Goal: Task Accomplishment & Management: Use online tool/utility

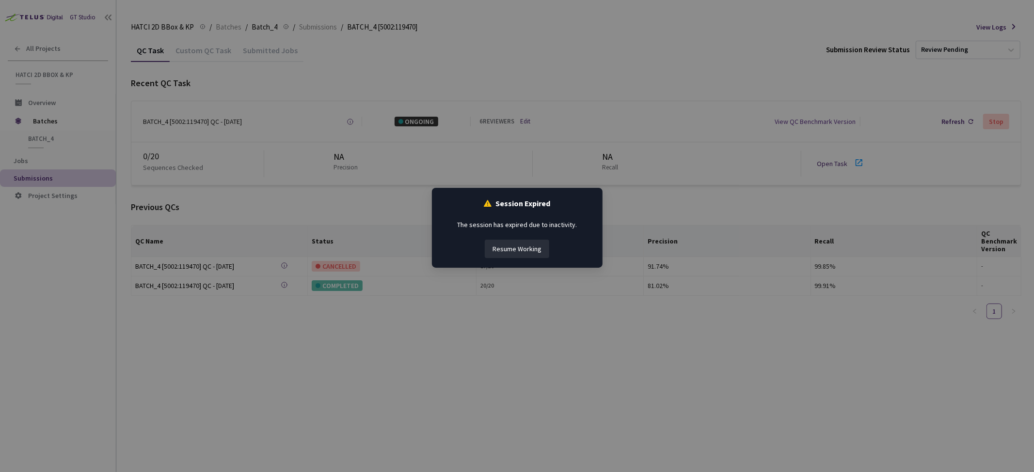
click at [525, 245] on button "Resume Working" at bounding box center [517, 249] width 64 height 18
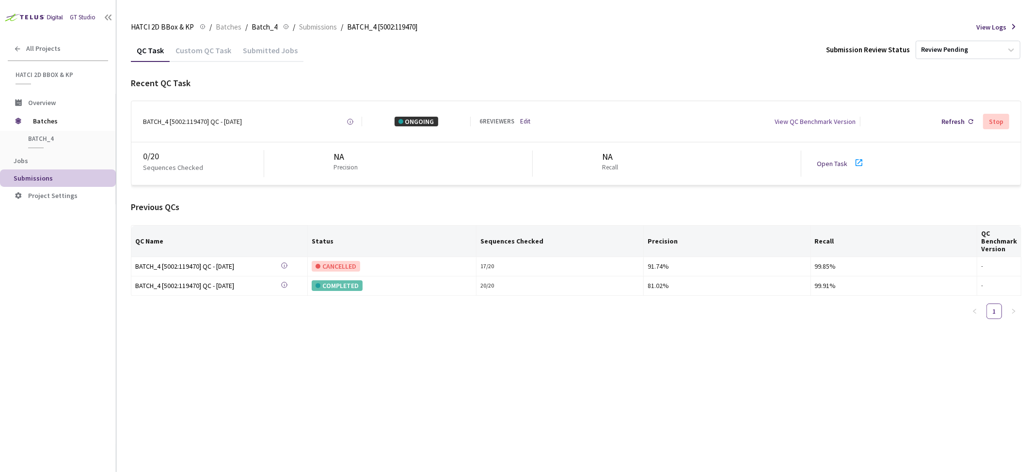
click at [201, 119] on div "BATCH_4 [5002:119470] QC - [DATE]" at bounding box center [192, 122] width 99 height 10
click at [231, 118] on div "BATCH_4 [5002:119470] QC - [DATE]" at bounding box center [192, 122] width 99 height 10
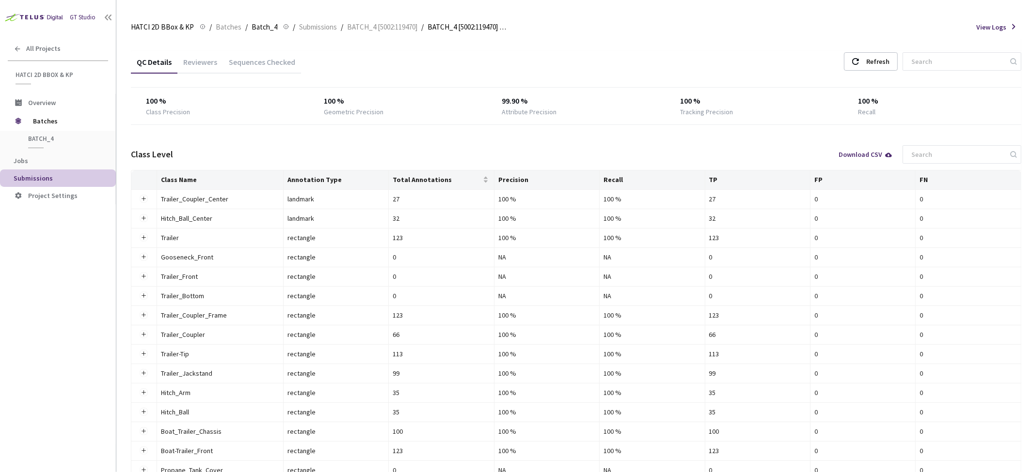
click at [217, 66] on div "Reviewers" at bounding box center [200, 65] width 46 height 16
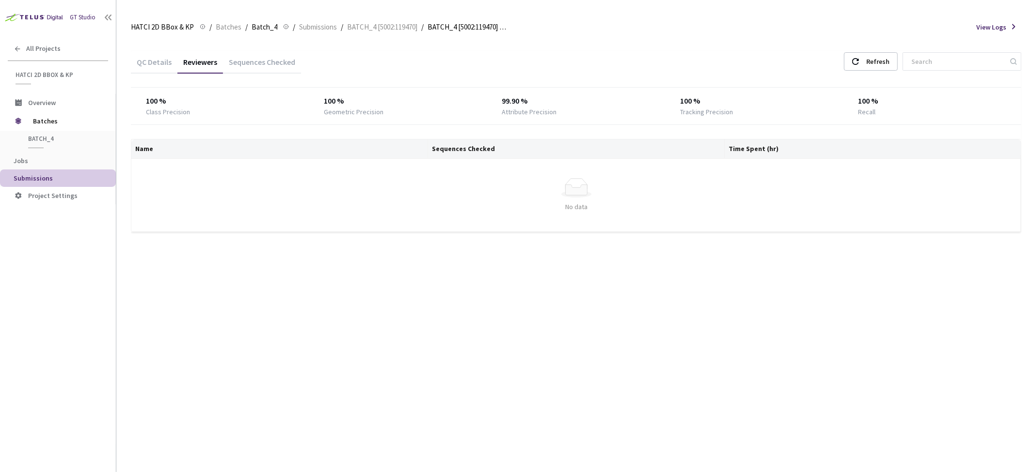
click at [269, 66] on div "Sequences Checked" at bounding box center [262, 65] width 78 height 16
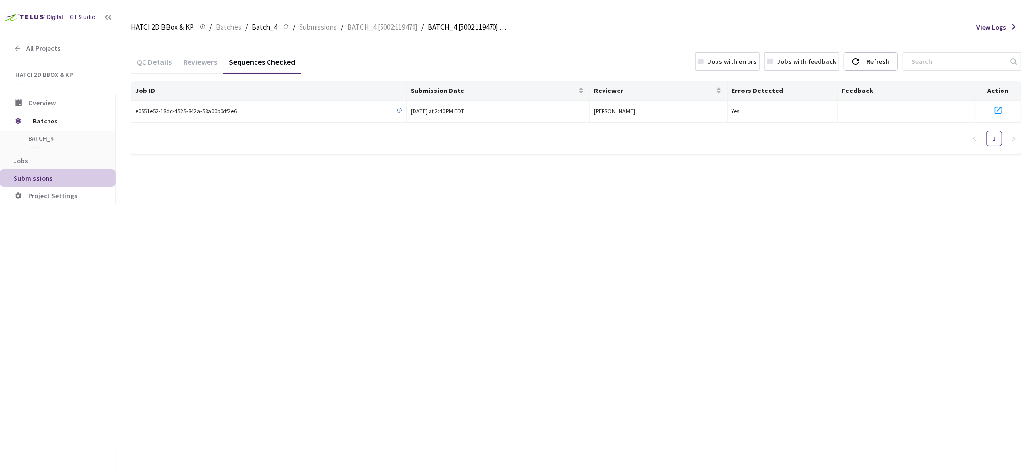
drag, startPoint x: 207, startPoint y: 62, endPoint x: 206, endPoint y: 67, distance: 5.4
click at [207, 65] on div "Reviewers" at bounding box center [200, 65] width 46 height 16
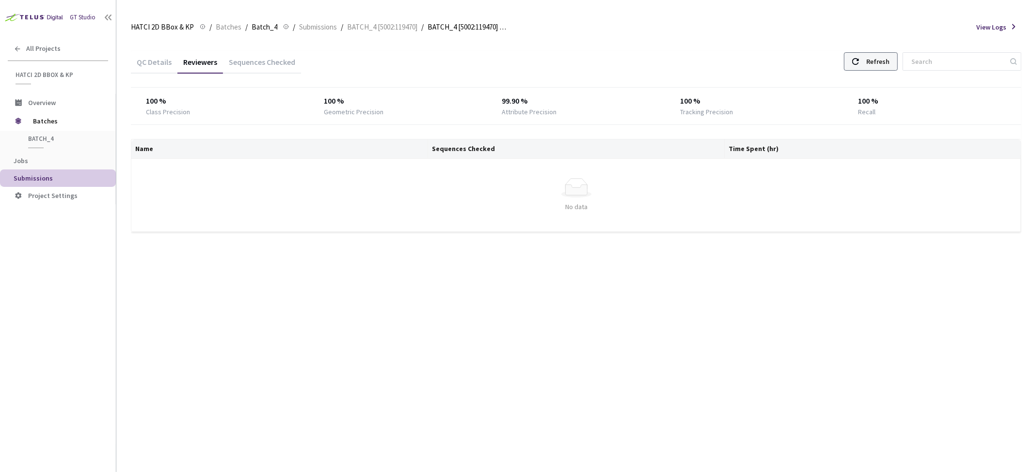
click at [859, 58] on icon at bounding box center [855, 61] width 7 height 7
click at [162, 62] on div "QC Details" at bounding box center [154, 65] width 47 height 16
